Goal: Navigation & Orientation: Find specific page/section

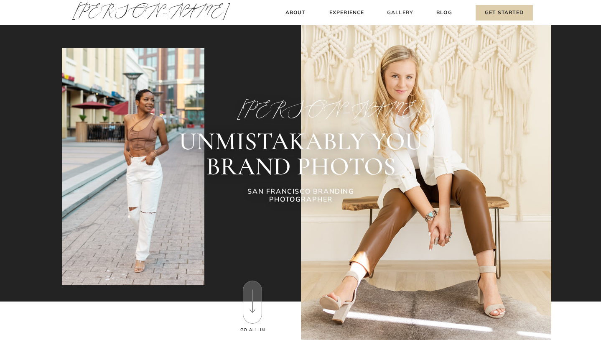
click at [401, 11] on h3 "Gallery" at bounding box center [400, 12] width 28 height 9
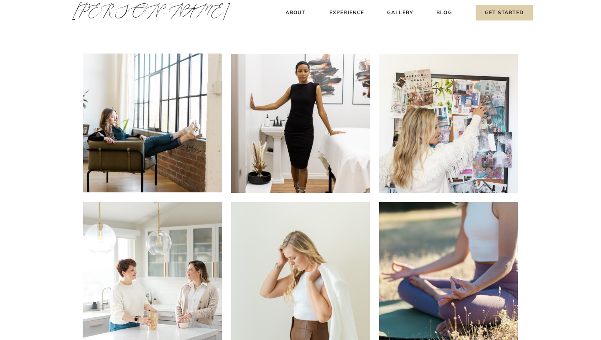
click at [100, 14] on h3 "[PERSON_NAME]" at bounding box center [111, 14] width 78 height 28
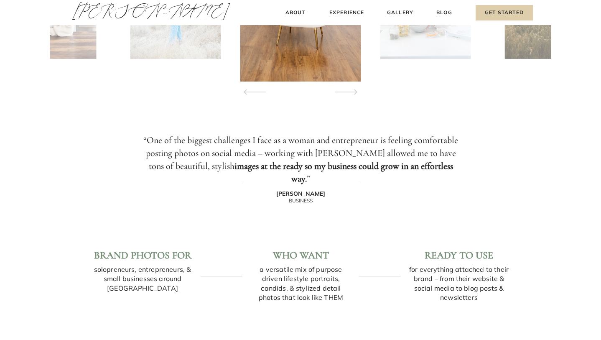
scroll to position [948, 0]
